Goal: Obtain resource: Obtain resource

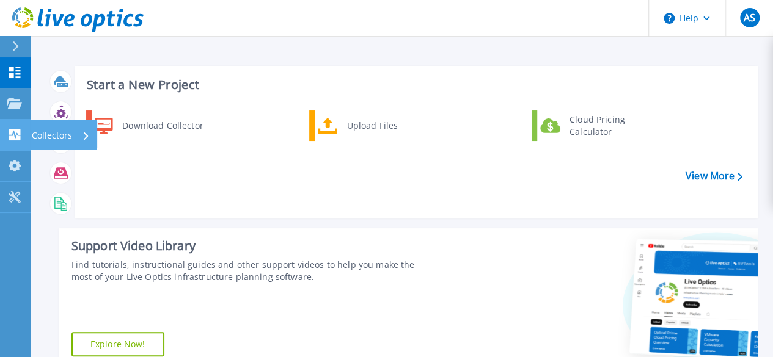
click at [60, 137] on p "Collectors" at bounding box center [52, 136] width 40 height 32
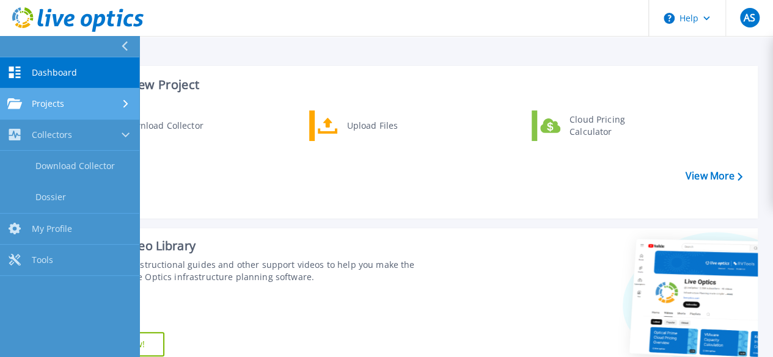
click at [56, 104] on span "Projects" at bounding box center [48, 103] width 32 height 11
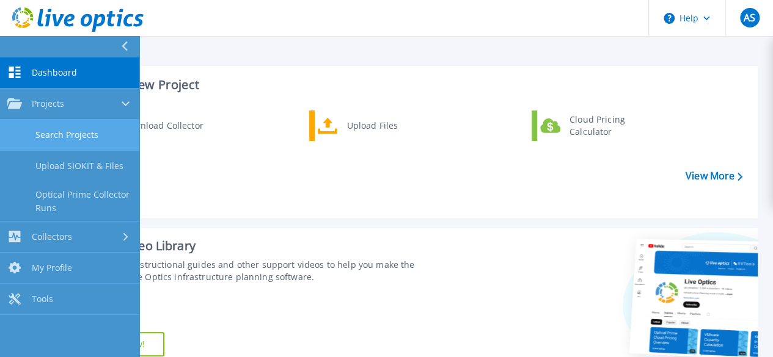
click at [64, 133] on link "Search Projects" at bounding box center [69, 135] width 139 height 31
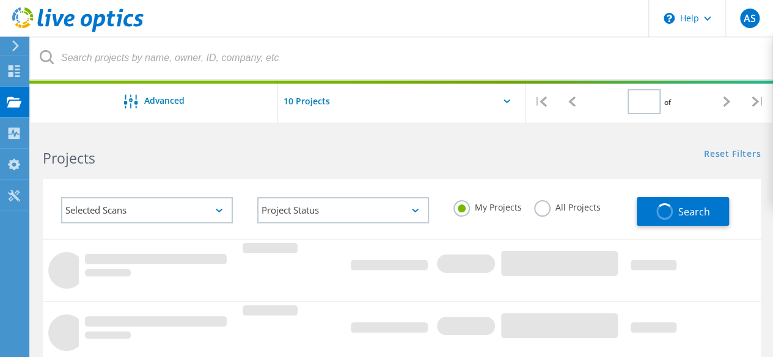
type input "1"
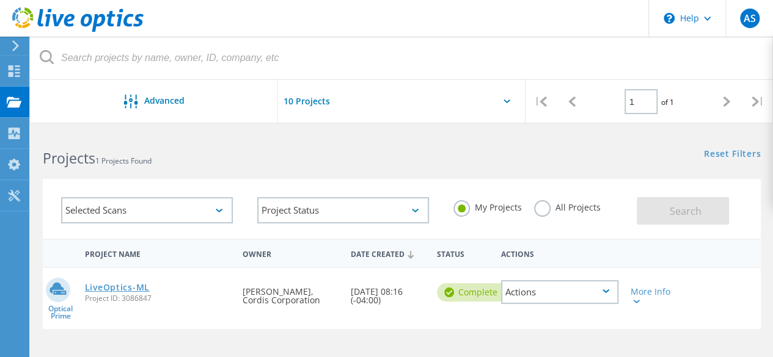
click at [112, 288] on link "LiveOptics-ML" at bounding box center [117, 287] width 65 height 9
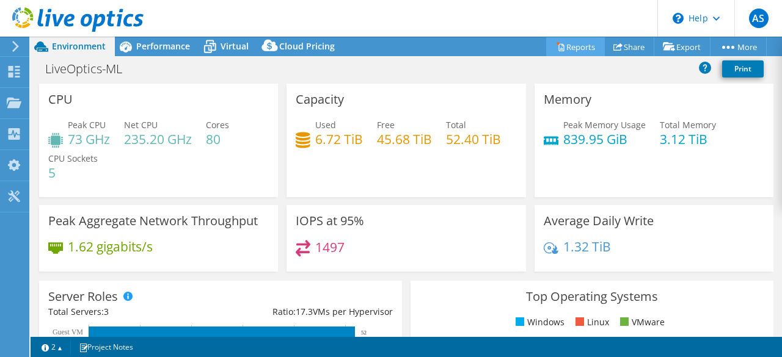
click at [564, 43] on link "Reports" at bounding box center [575, 46] width 59 height 19
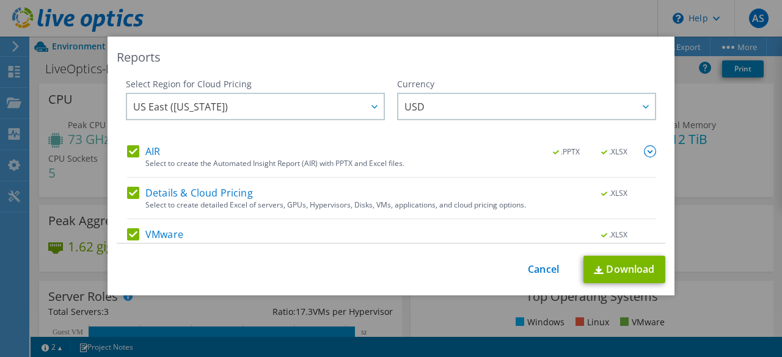
scroll to position [57, 0]
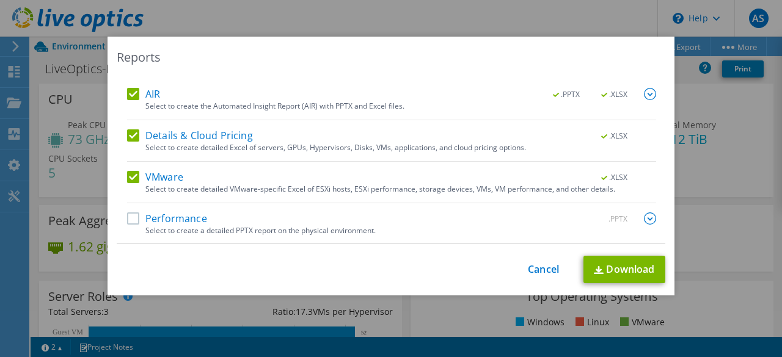
click at [132, 218] on label "Performance" at bounding box center [167, 219] width 80 height 12
click at [0, 0] on input "Performance" at bounding box center [0, 0] width 0 height 0
click at [610, 272] on link "Download" at bounding box center [624, 269] width 82 height 27
click at [539, 267] on link "Cancel" at bounding box center [543, 270] width 31 height 12
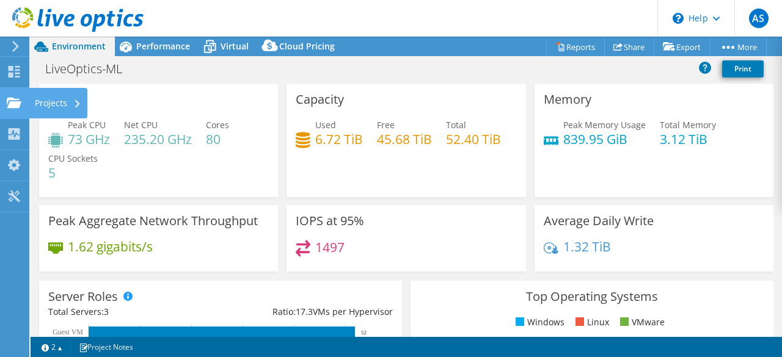
click at [39, 104] on div "Projects" at bounding box center [58, 103] width 59 height 31
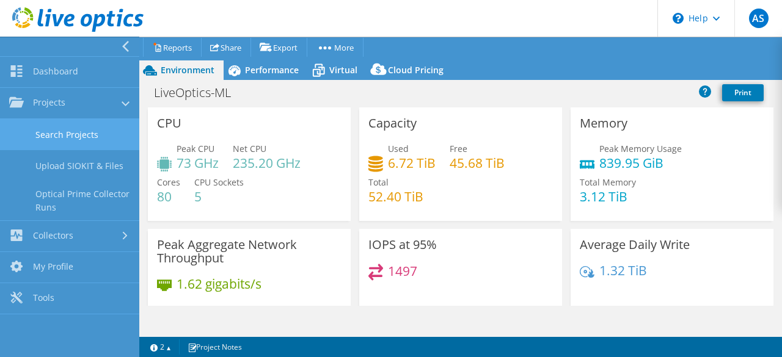
click at [43, 131] on link "Search Projects" at bounding box center [69, 134] width 139 height 31
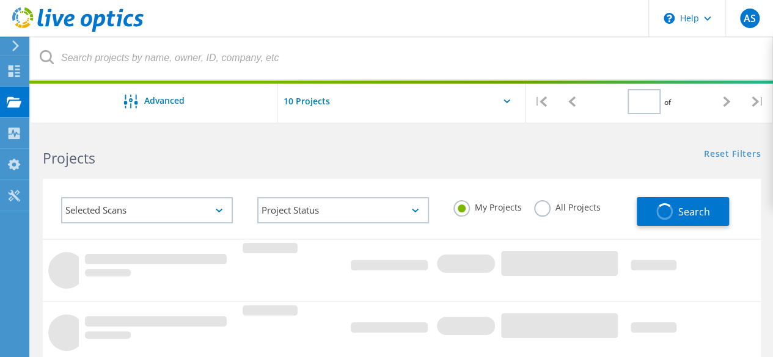
type input "1"
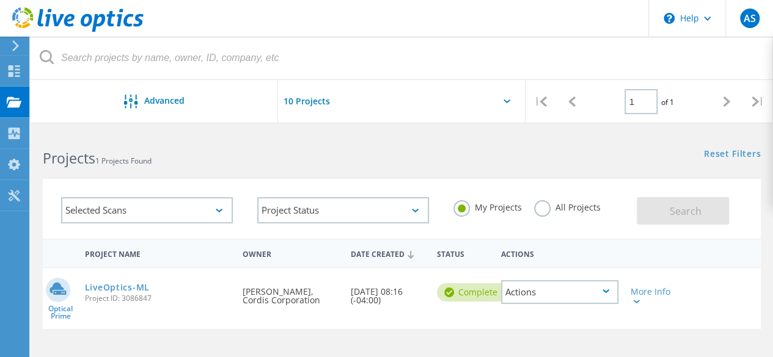
click at [545, 293] on div "Actions" at bounding box center [559, 292] width 117 height 24
click at [636, 299] on div at bounding box center [635, 301] width 9 height 7
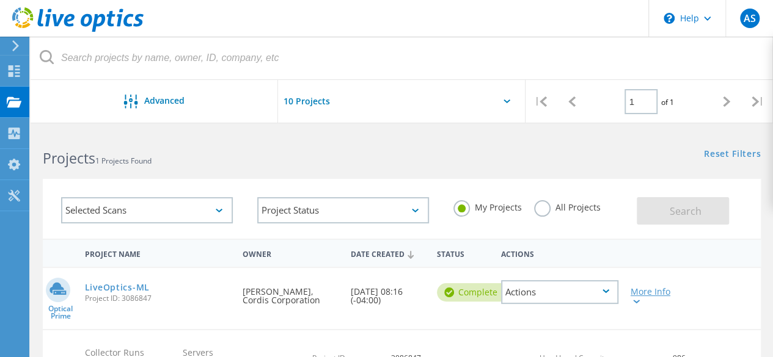
click at [645, 289] on div "More Info" at bounding box center [653, 296] width 45 height 17
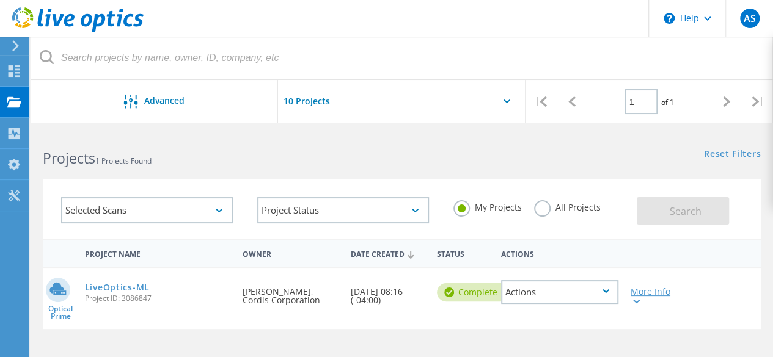
click at [645, 289] on div "More Info" at bounding box center [653, 296] width 45 height 17
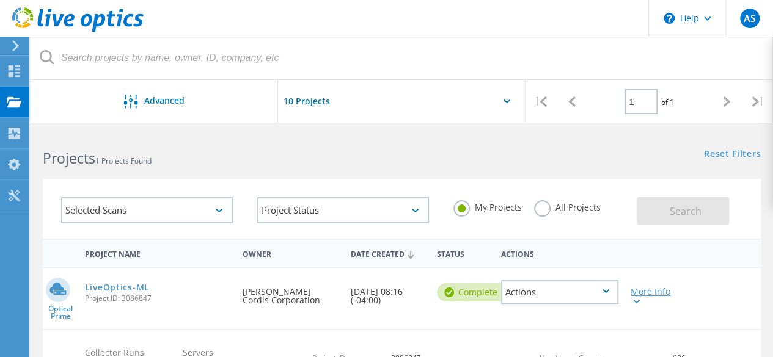
click at [635, 301] on icon at bounding box center [636, 302] width 7 height 4
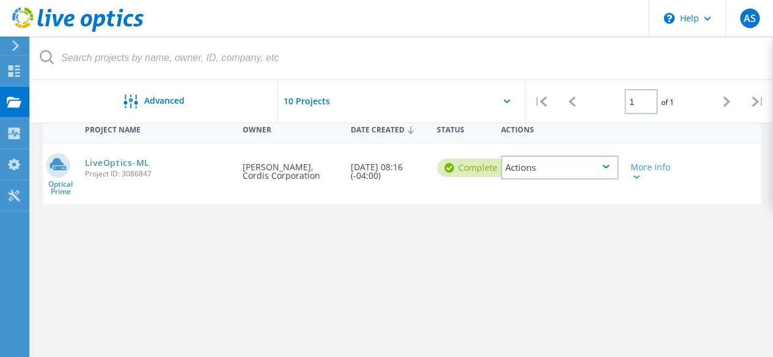
scroll to position [123, 0]
click at [642, 177] on div "More Info" at bounding box center [653, 172] width 45 height 17
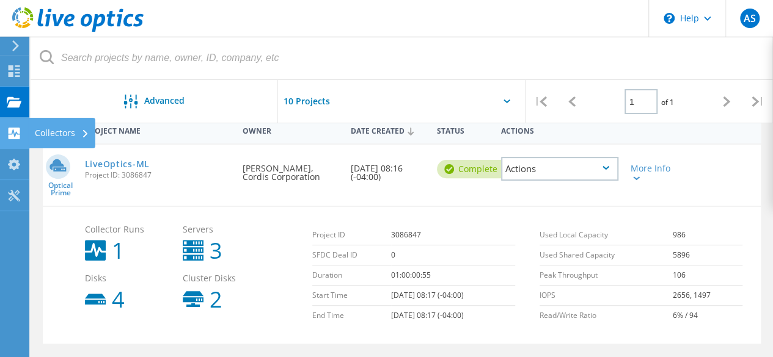
click at [60, 129] on div "Collectors" at bounding box center [62, 133] width 54 height 9
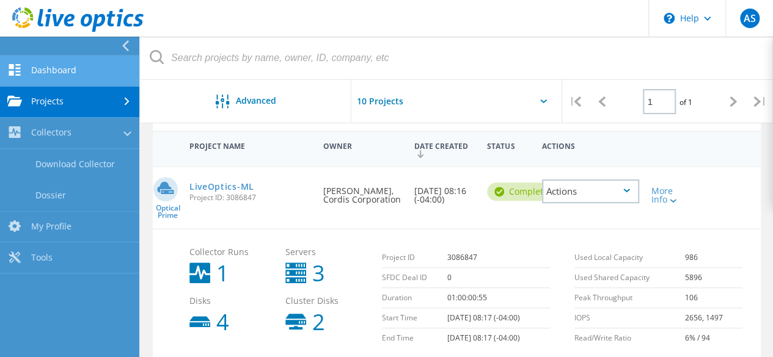
click at [66, 66] on link "Dashboard" at bounding box center [69, 71] width 139 height 31
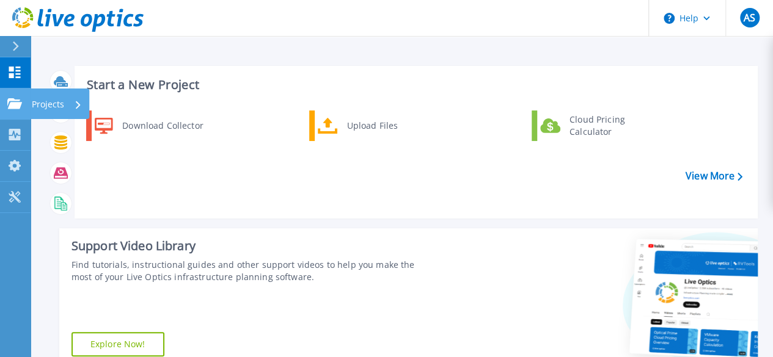
click at [61, 110] on p "Projects" at bounding box center [48, 105] width 32 height 32
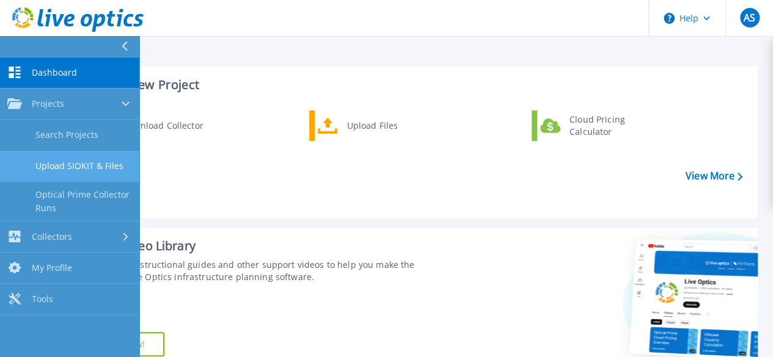
click at [79, 166] on link "Upload SIOKIT & Files" at bounding box center [69, 166] width 139 height 31
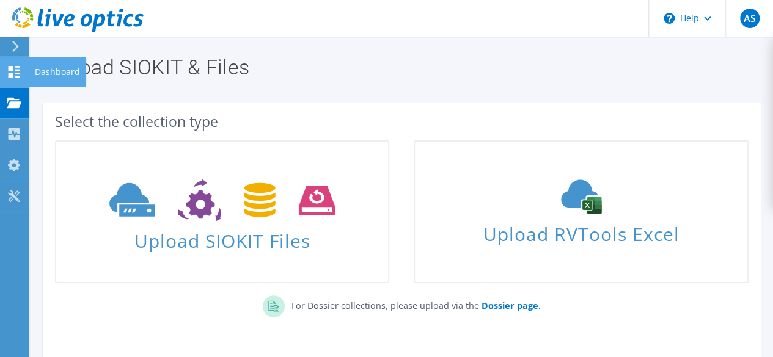
click at [57, 67] on div "Dashboard" at bounding box center [57, 72] width 57 height 31
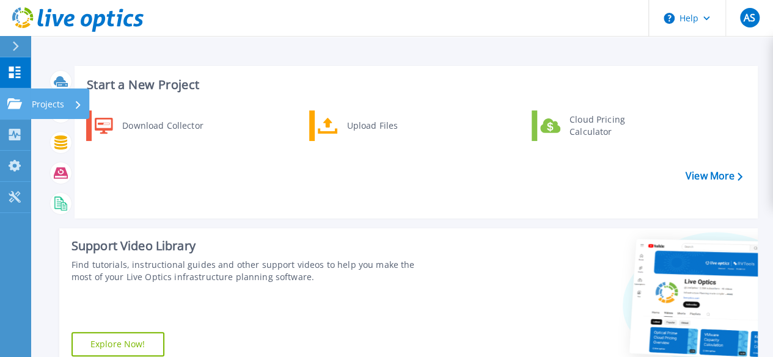
click at [55, 100] on p "Projects" at bounding box center [48, 105] width 32 height 32
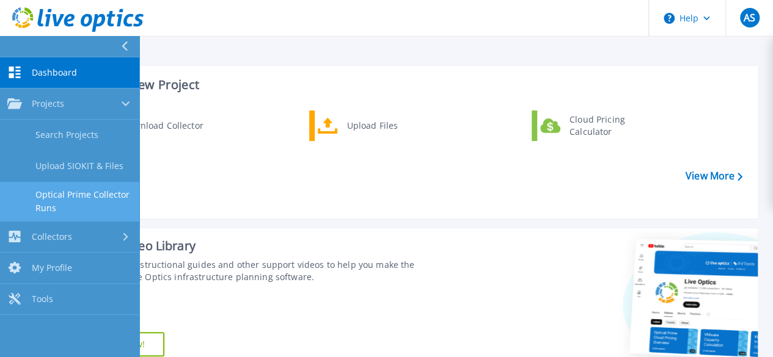
click at [53, 199] on link "Optical Prime Collector Runs" at bounding box center [69, 201] width 139 height 39
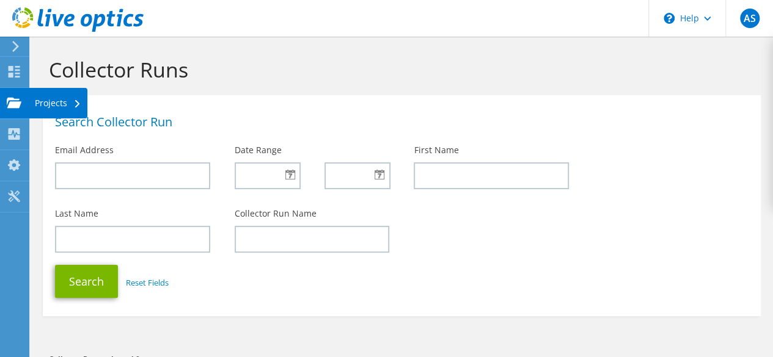
click at [44, 105] on div "Projects" at bounding box center [58, 103] width 59 height 31
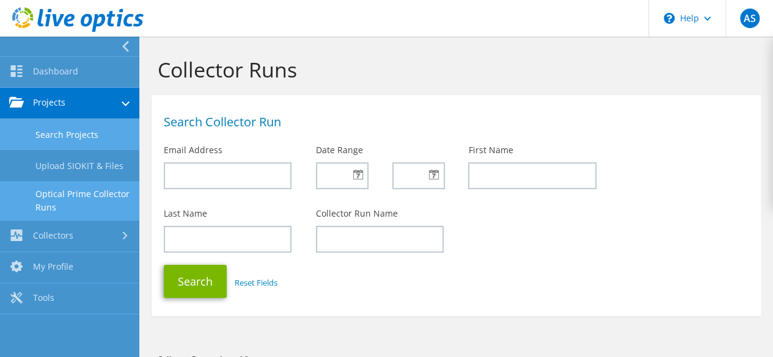
click at [43, 136] on link "Search Projects" at bounding box center [69, 134] width 139 height 31
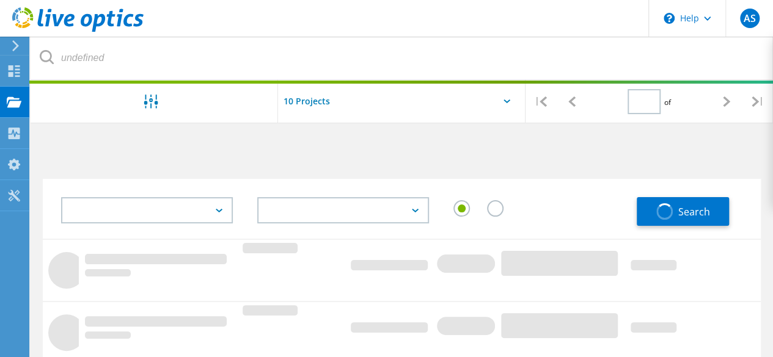
type input "1"
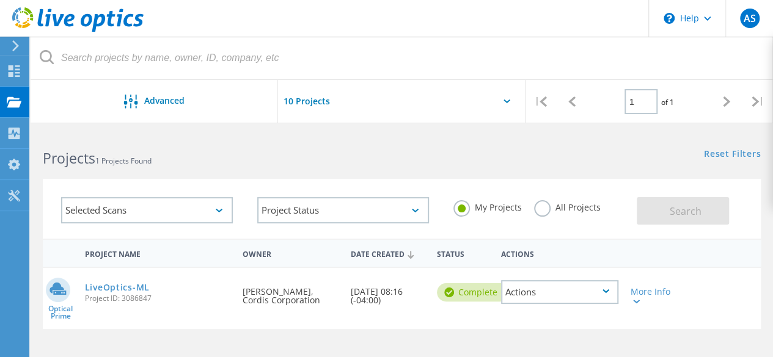
click at [522, 292] on div "Actions" at bounding box center [559, 292] width 117 height 24
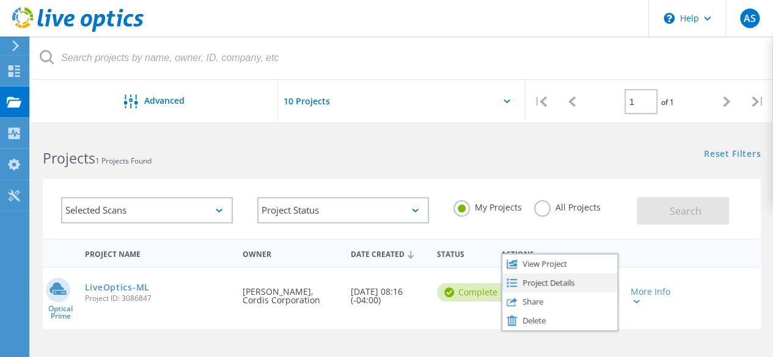
click at [547, 285] on div "Project Details" at bounding box center [559, 283] width 115 height 19
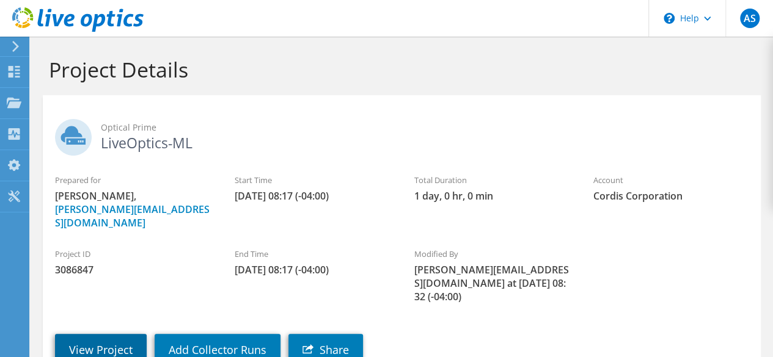
click at [99, 334] on link "View Project" at bounding box center [101, 350] width 92 height 32
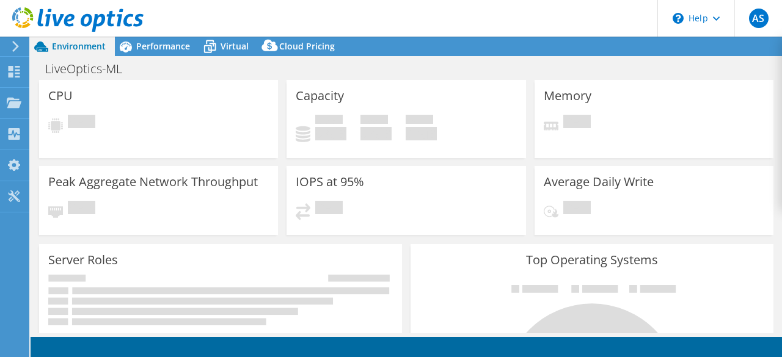
select select "USD"
